Goal: Transaction & Acquisition: Subscribe to service/newsletter

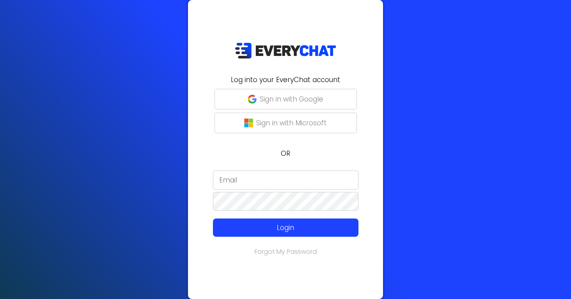
type input "[EMAIL_ADDRESS][DOMAIN_NAME]"
click at [268, 98] on p "Sign in with Google" at bounding box center [291, 99] width 63 height 10
